Goal: Find specific page/section: Find specific page/section

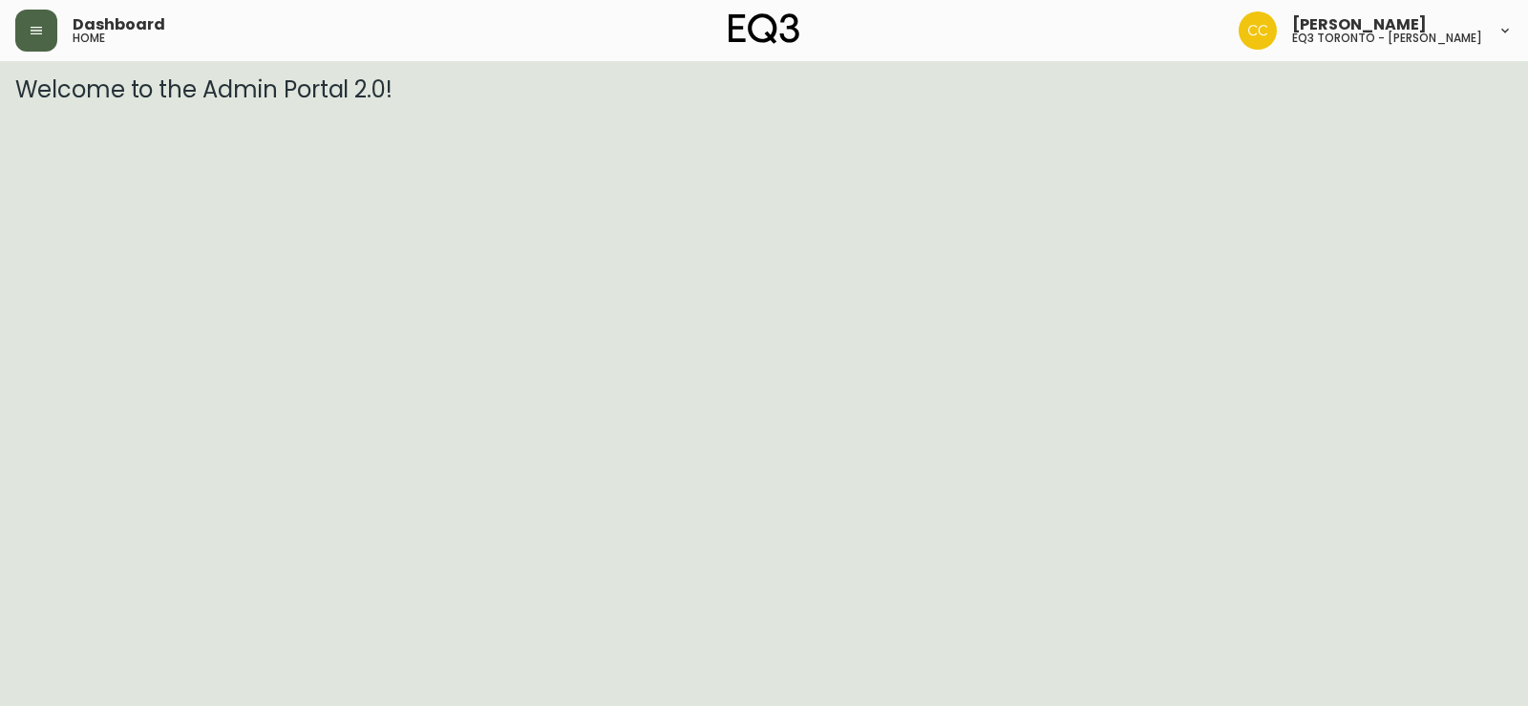
click at [46, 21] on button "button" at bounding box center [36, 31] width 42 height 42
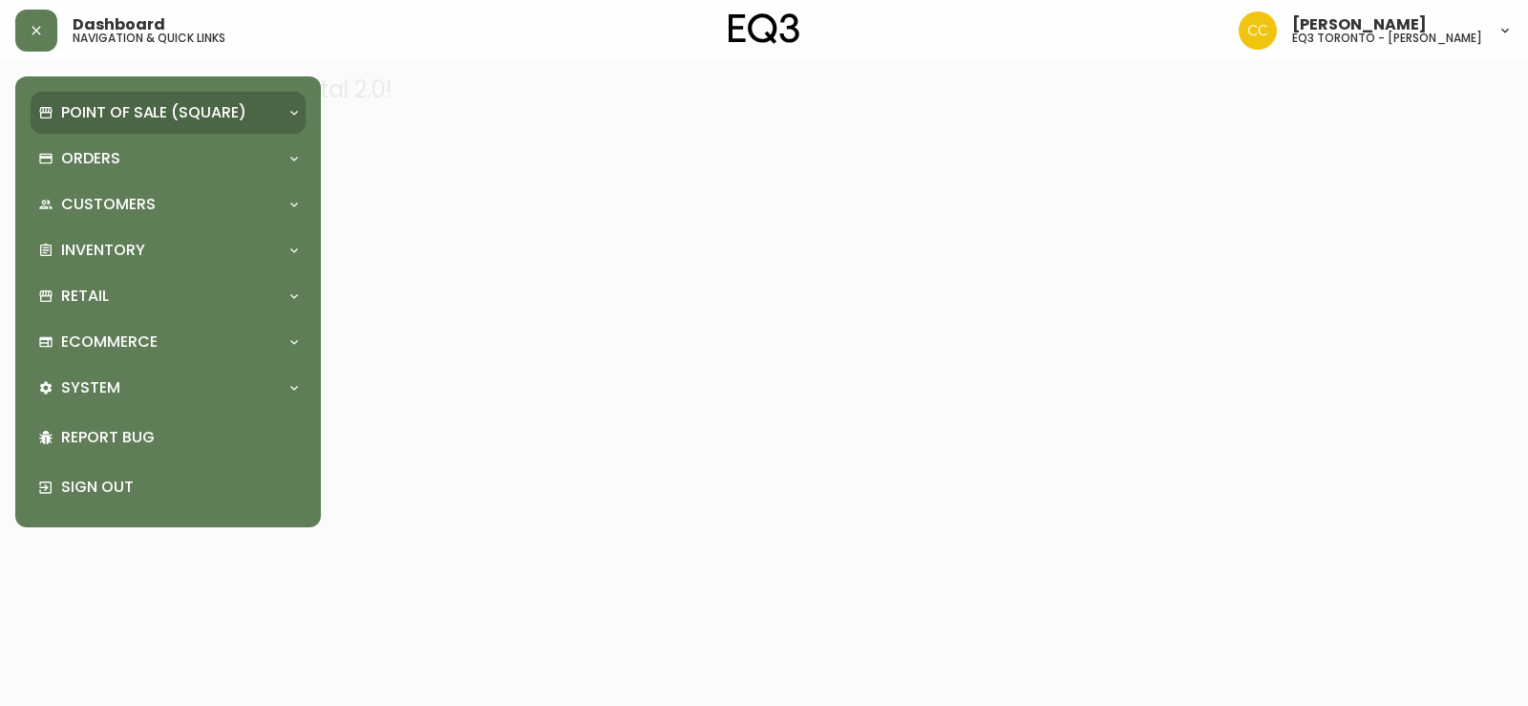
click at [88, 110] on p "Point of Sale (Square)" at bounding box center [153, 112] width 185 height 21
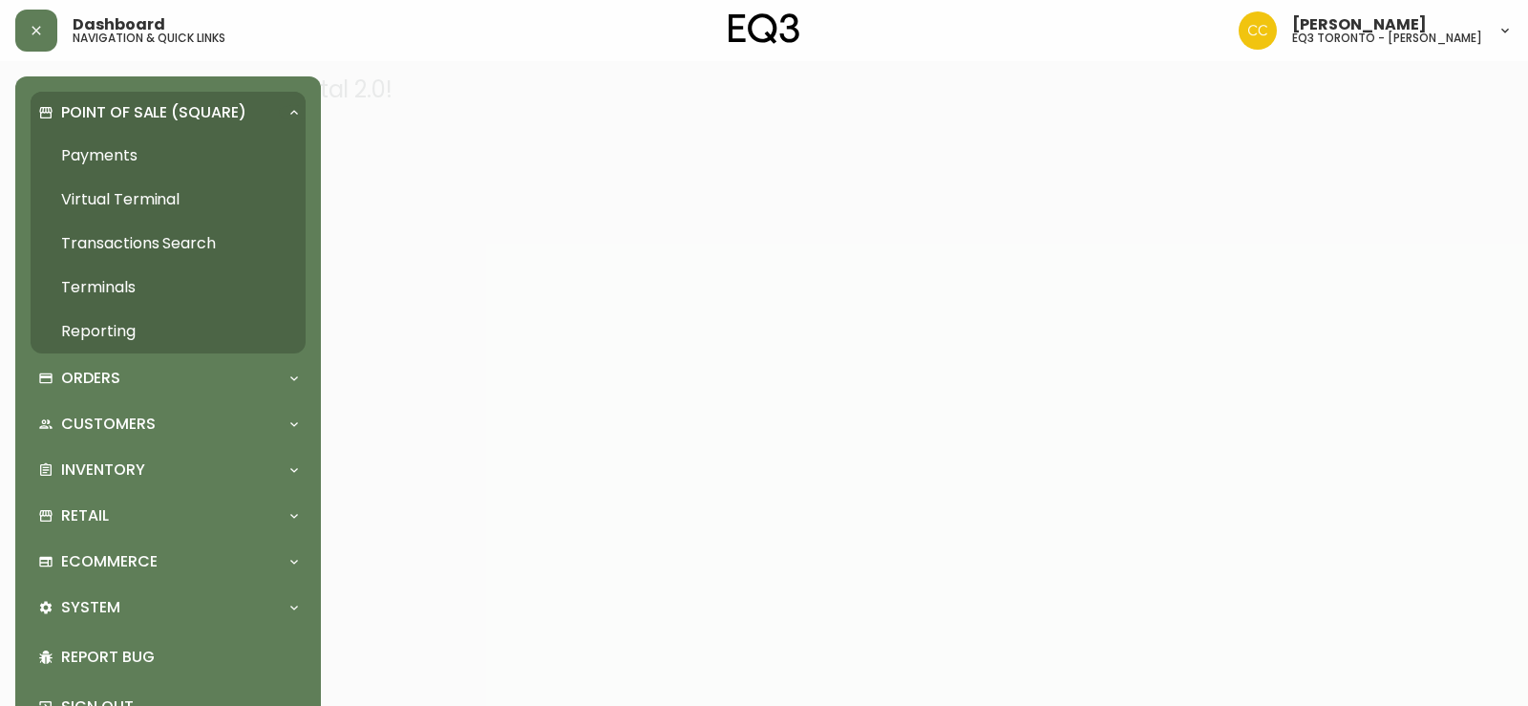
click at [140, 163] on link "Payments" at bounding box center [168, 156] width 275 height 44
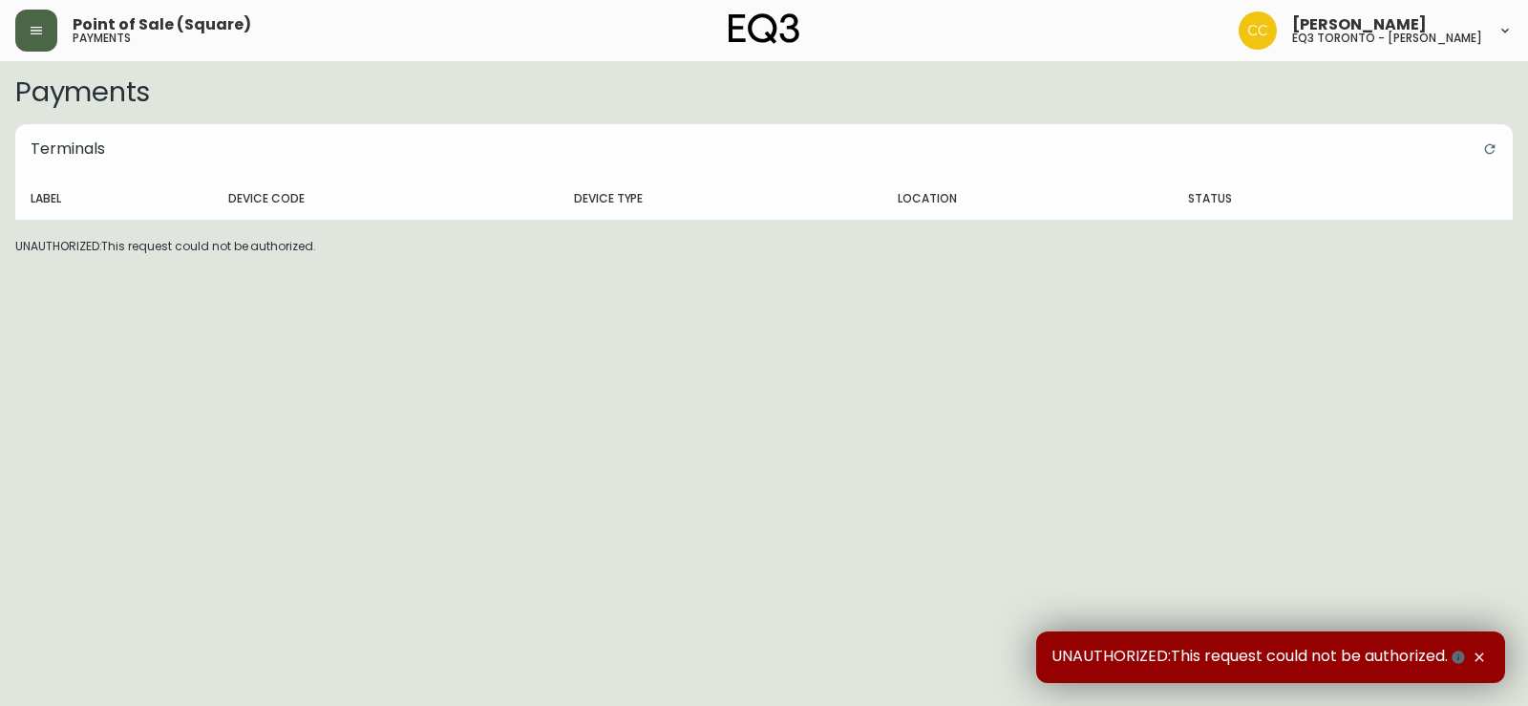
click at [35, 27] on icon "button" at bounding box center [36, 31] width 11 height 8
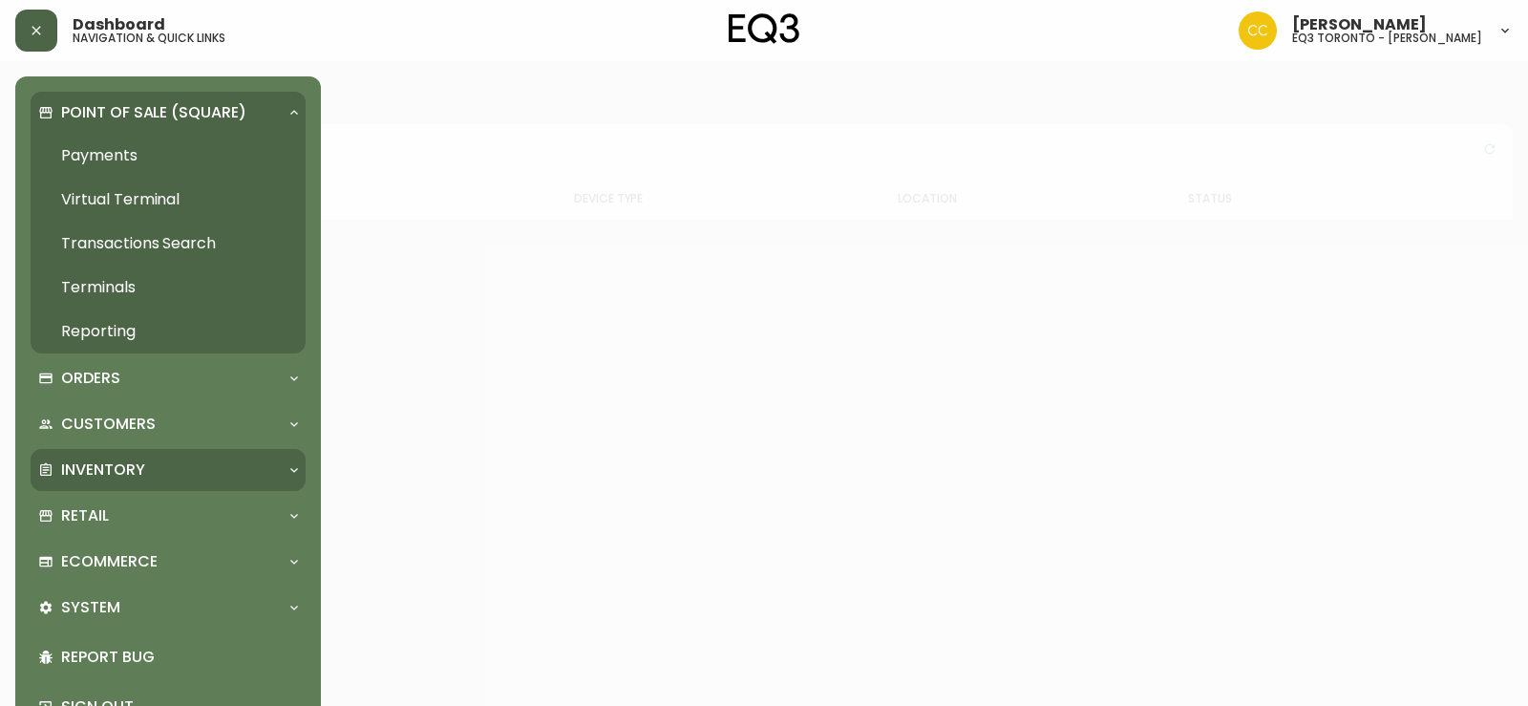
click at [101, 472] on p "Inventory" at bounding box center [103, 469] width 84 height 21
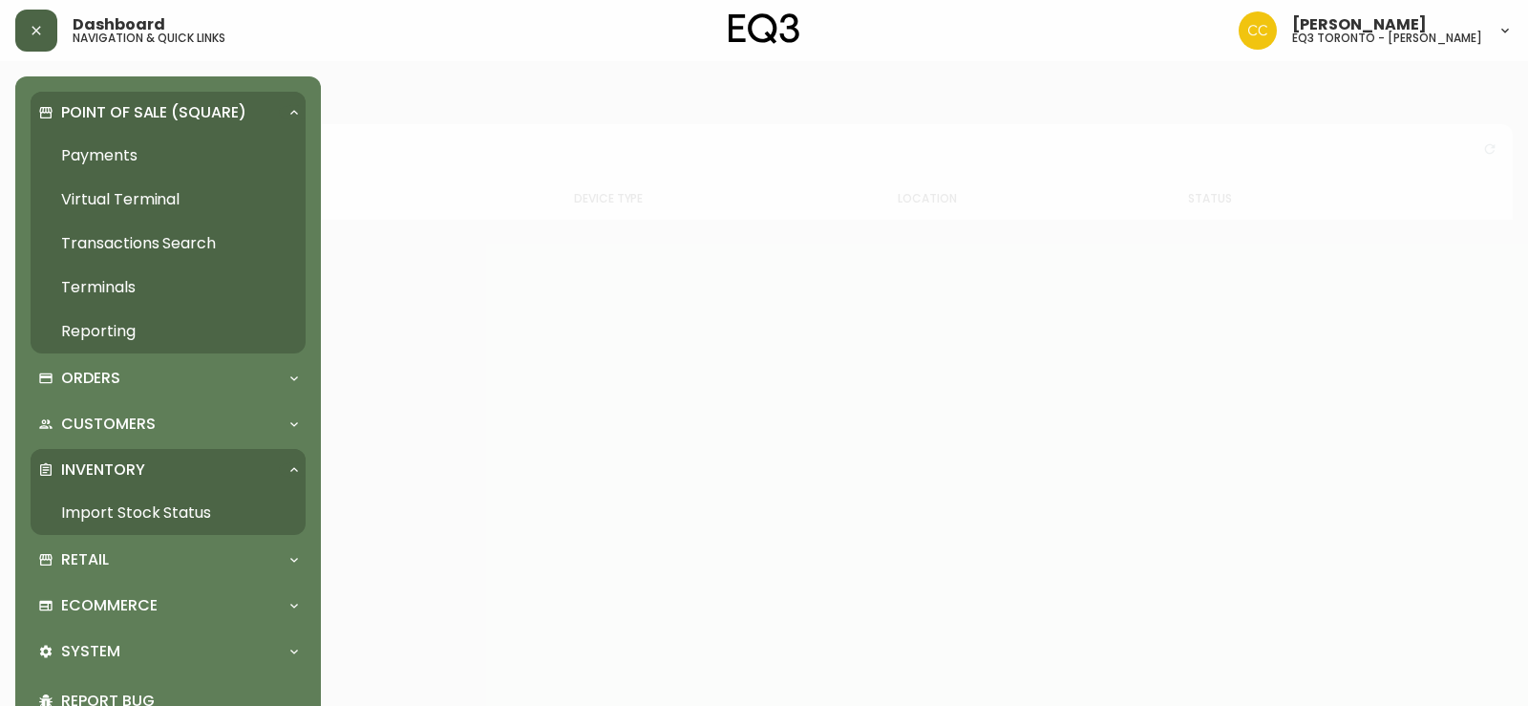
click at [113, 519] on link "Import Stock Status" at bounding box center [168, 513] width 275 height 44
